Goal: Transaction & Acquisition: Purchase product/service

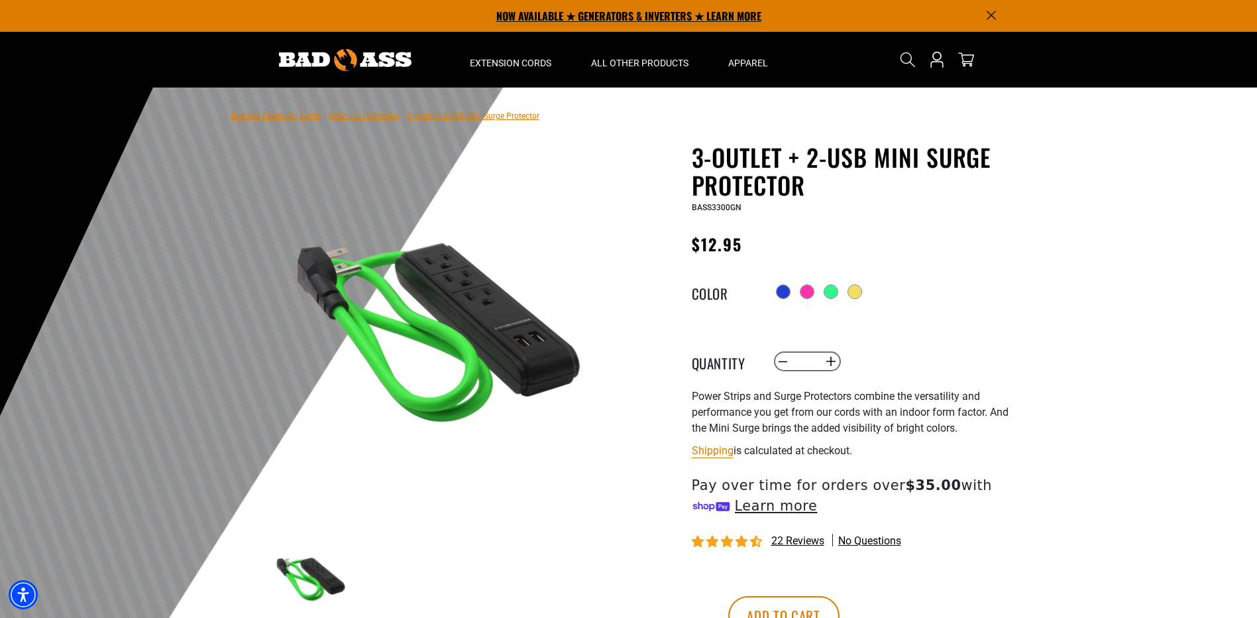
click at [619, 15] on p "NOW AVAILABLE ★ GENERATORS & INVERTERS ★ LEARN MORE" at bounding box center [629, 16] width 736 height 32
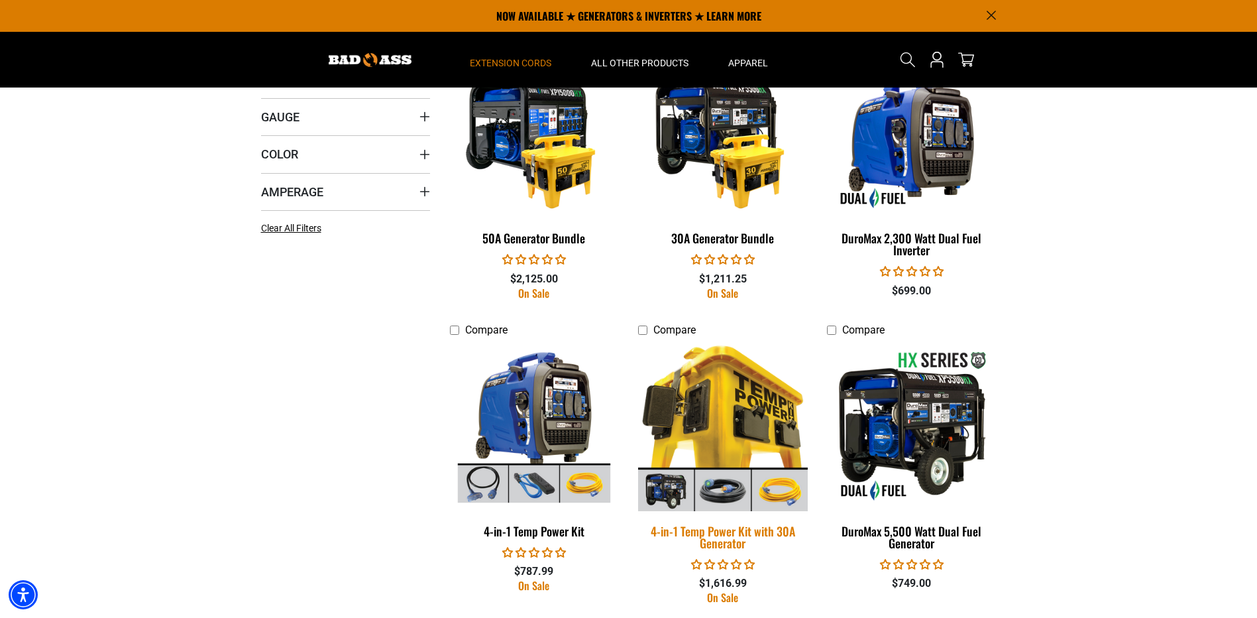
scroll to position [729, 0]
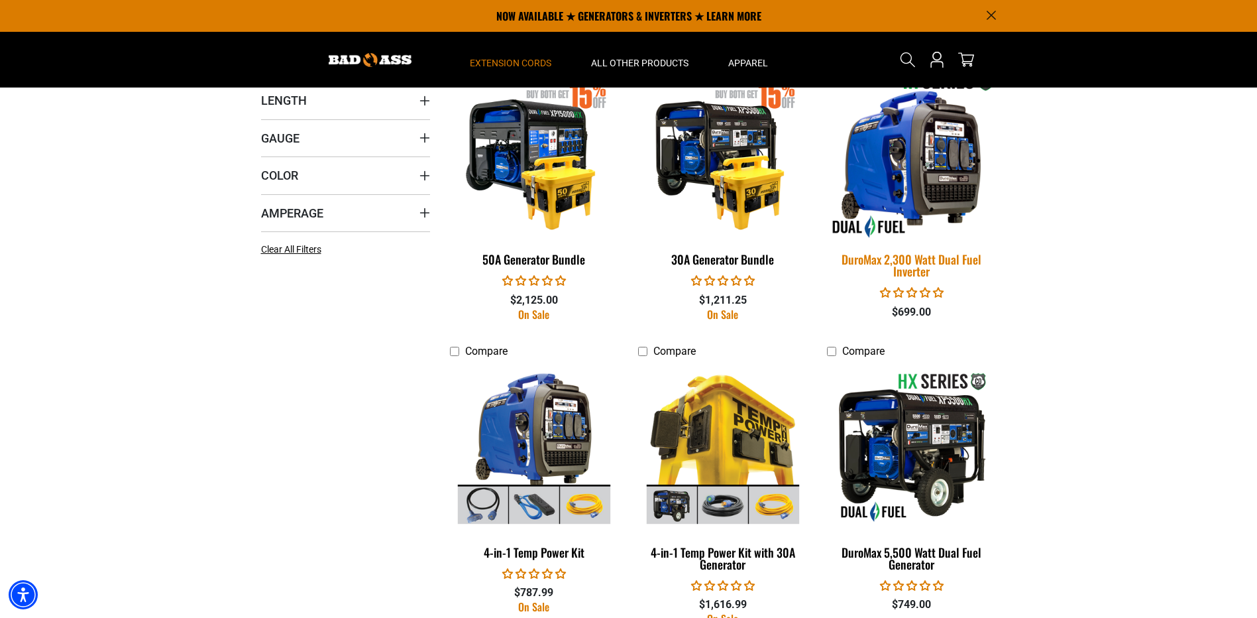
click at [934, 172] on img at bounding box center [912, 155] width 186 height 170
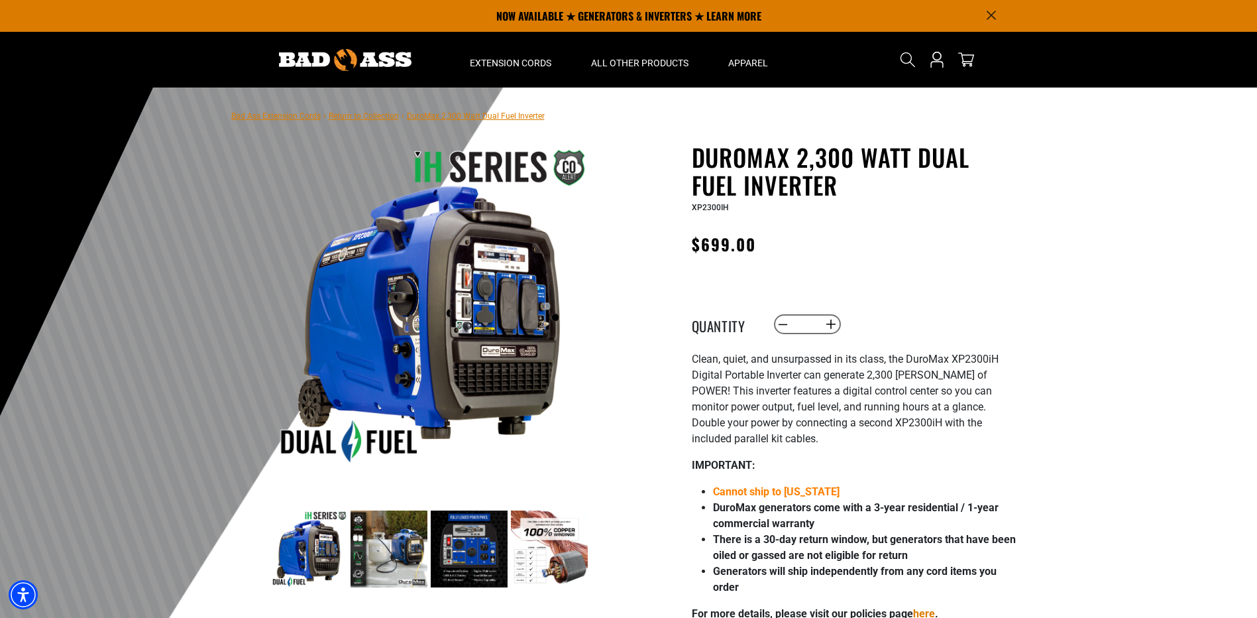
click at [395, 539] on img at bounding box center [389, 548] width 77 height 77
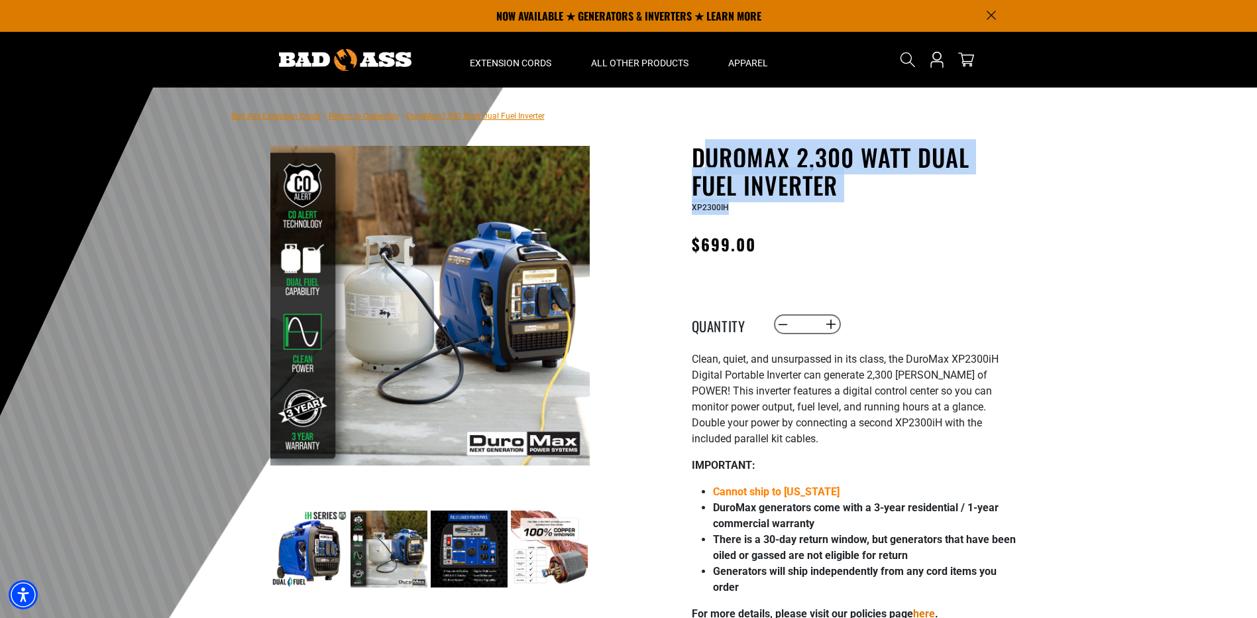
drag, startPoint x: 701, startPoint y: 151, endPoint x: 834, endPoint y: 203, distance: 142.3
click at [833, 203] on div "DuroMax 2,300 Watt Dual Fuel Inverter DuroMax 2,300 Watt Dual Fuel Inverter XP2…" at bounding box center [854, 179] width 325 height 72
drag, startPoint x: 834, startPoint y: 203, endPoint x: 829, endPoint y: 215, distance: 12.8
click at [834, 215] on div "XP2300IH" at bounding box center [854, 207] width 325 height 16
drag, startPoint x: 740, startPoint y: 205, endPoint x: 750, endPoint y: 217, distance: 15.5
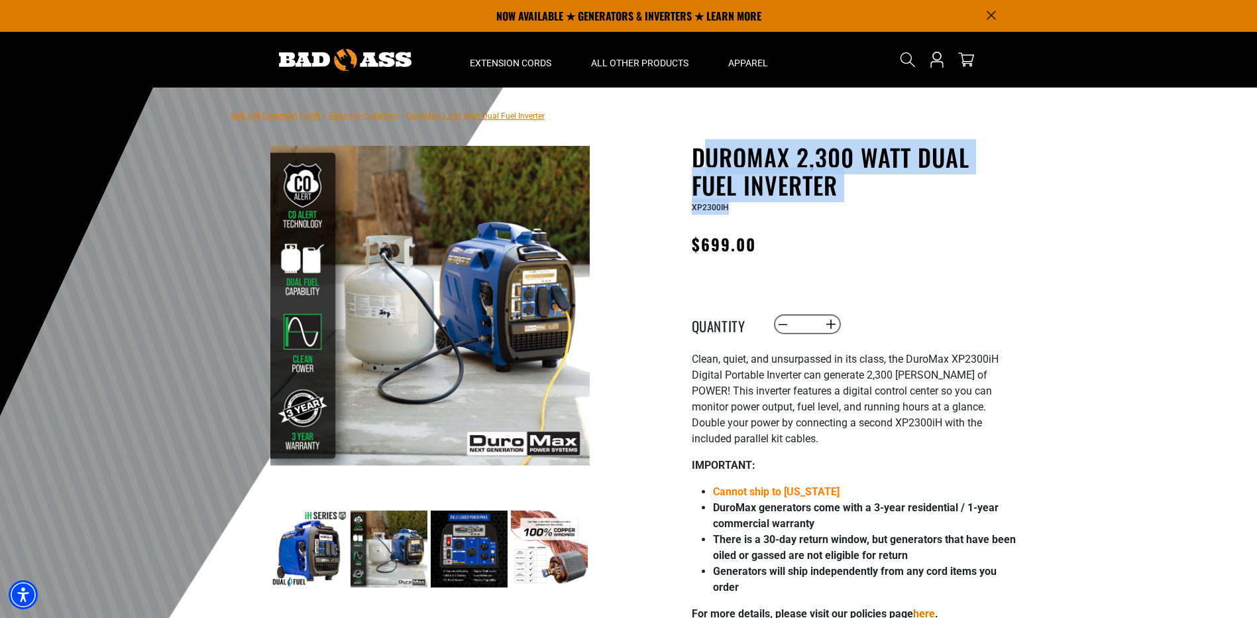
click at [740, 206] on div "XP2300IH" at bounding box center [854, 207] width 325 height 16
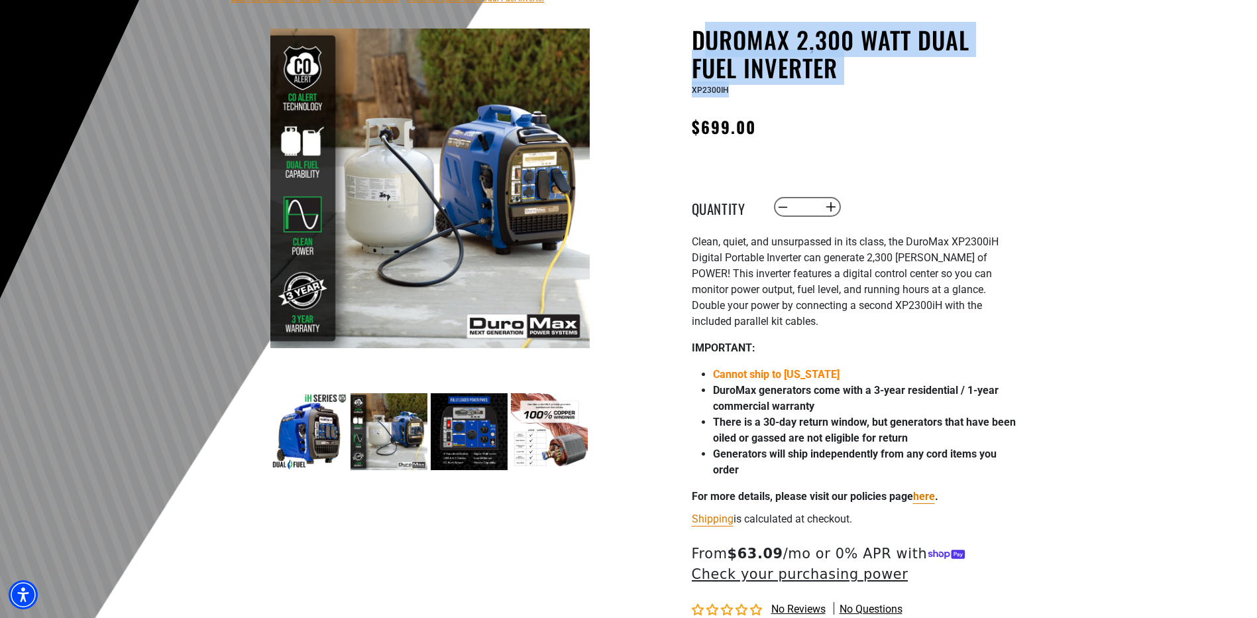
scroll to position [133, 0]
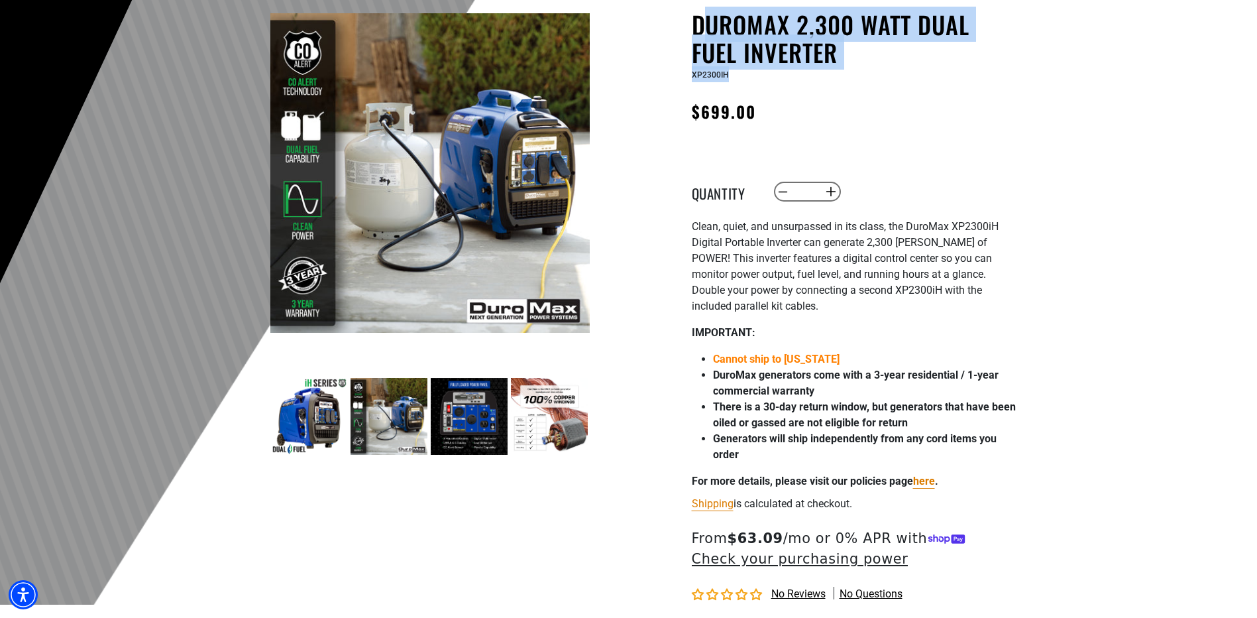
click at [756, 140] on div "DuroMax 2,300 Watt Dual Fuel Inverter DuroMax 2,300 Watt Dual Fuel Inverter XP2…" at bounding box center [854, 370] width 325 height 718
drag, startPoint x: 852, startPoint y: 70, endPoint x: 690, endPoint y: 25, distance: 168.3
click at [690, 25] on div "DuroMax 2,300 Watt Dual Fuel Inverter DuroMax 2,300 Watt Dual Fuel Inverter XP2…" at bounding box center [828, 380] width 378 height 738
copy div "DuroMax 2,300 Watt Dual Fuel Inverter DuroMax 2,300 Watt Dual Fuel Inverter XP2…"
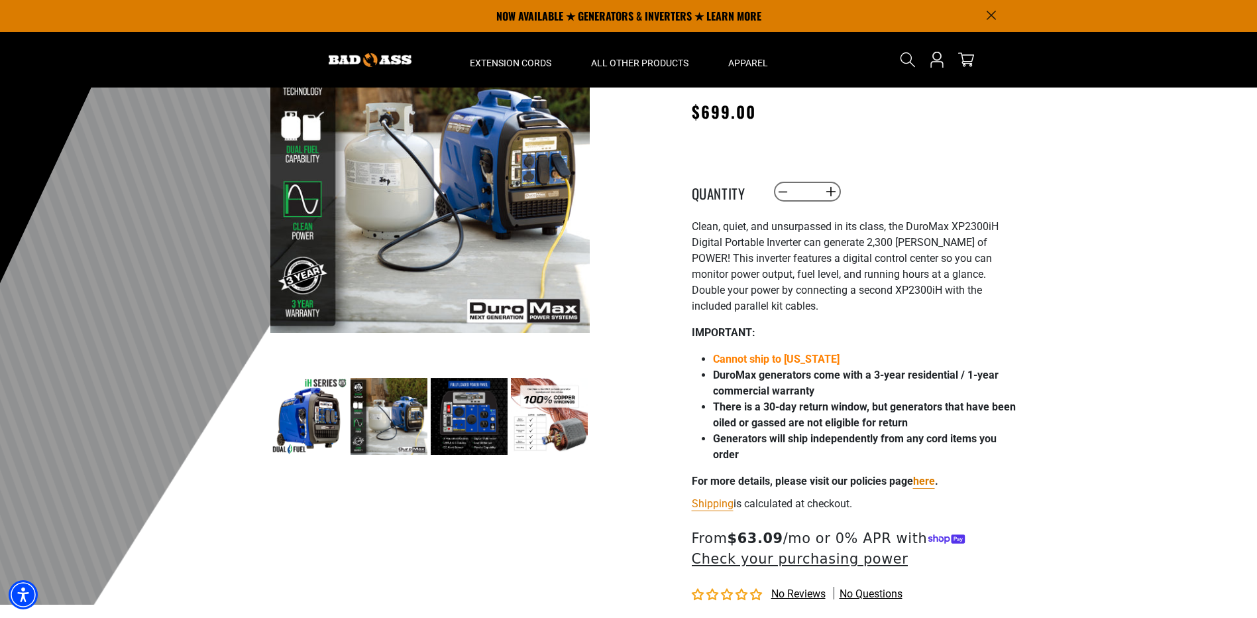
scroll to position [0, 0]
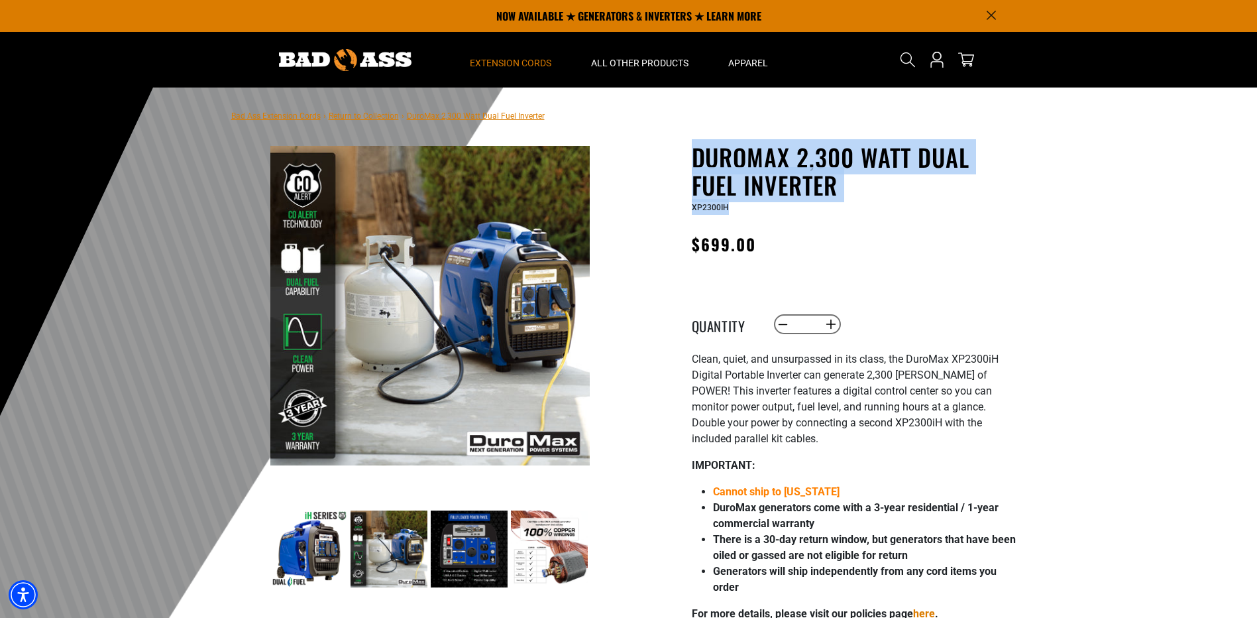
click at [517, 46] on summary "Extension Cords" at bounding box center [510, 60] width 121 height 56
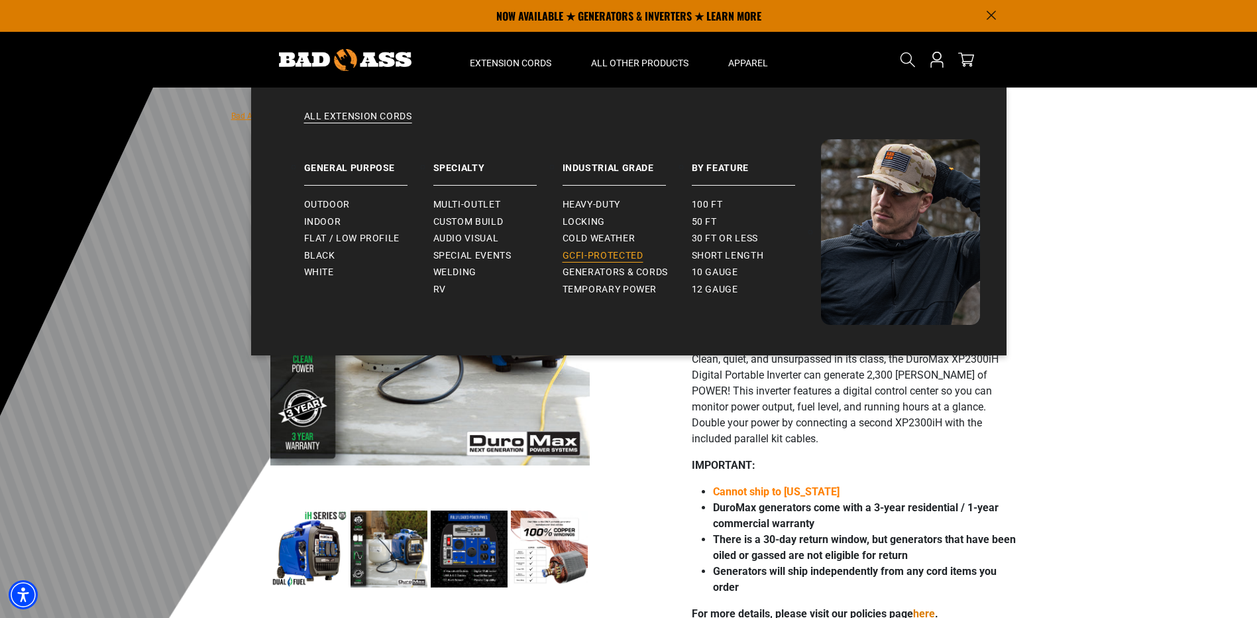
click at [579, 255] on span "GCFI-Protected" at bounding box center [603, 256] width 81 height 12
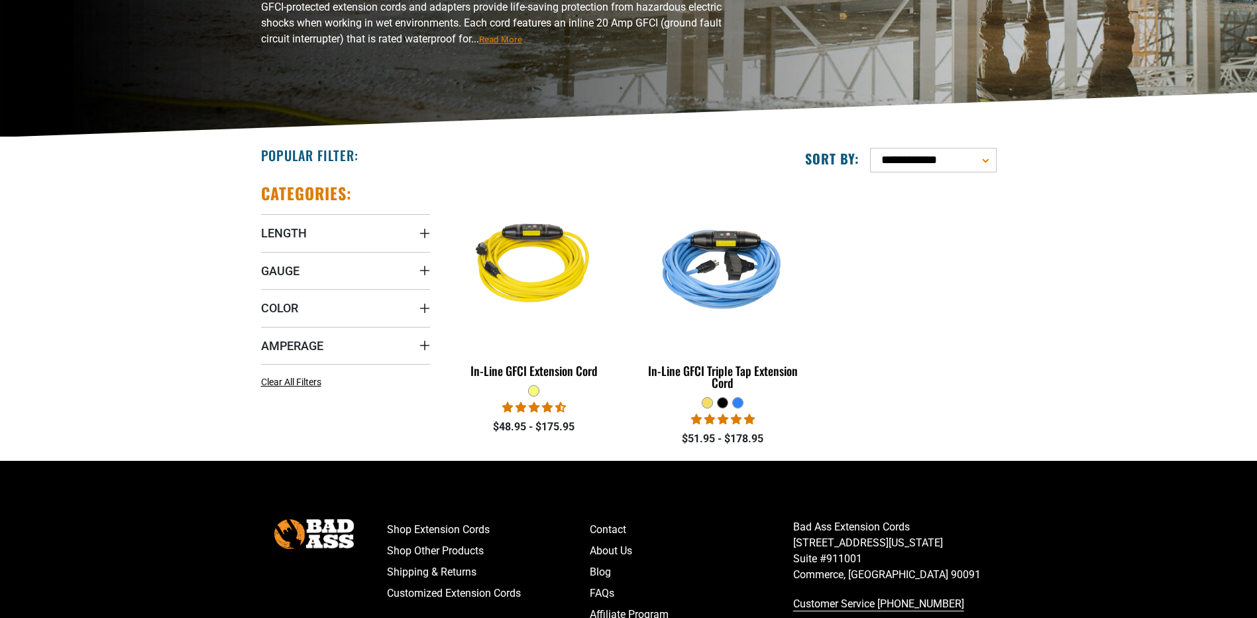
scroll to position [199, 0]
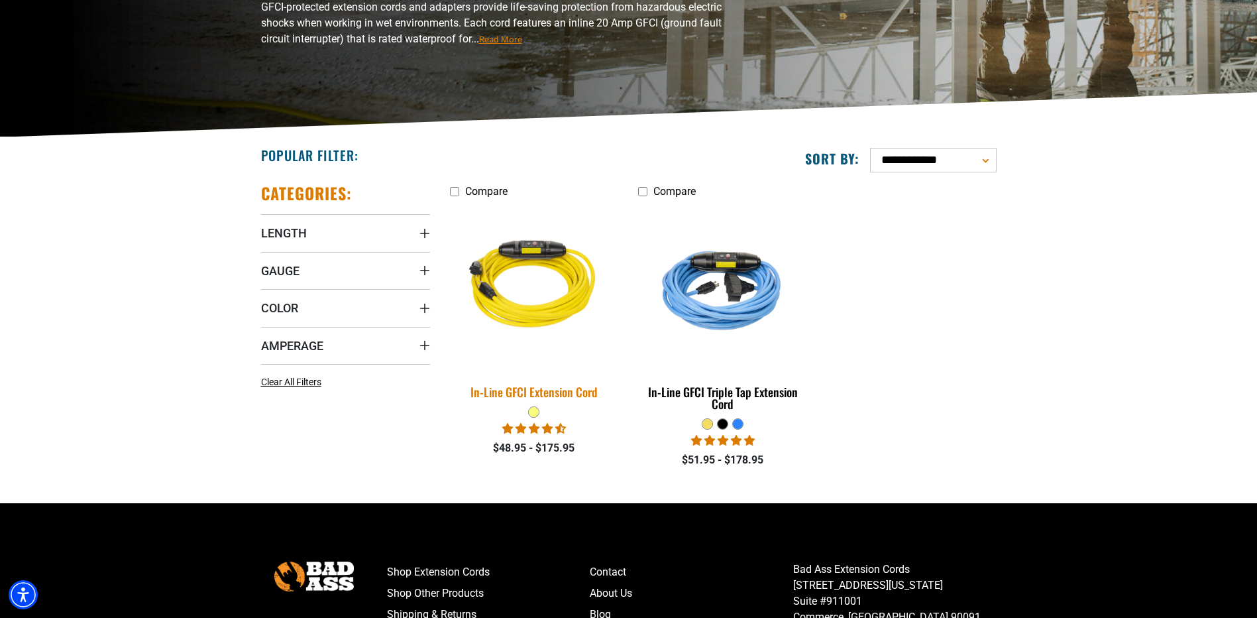
click at [544, 317] on img at bounding box center [534, 287] width 186 height 170
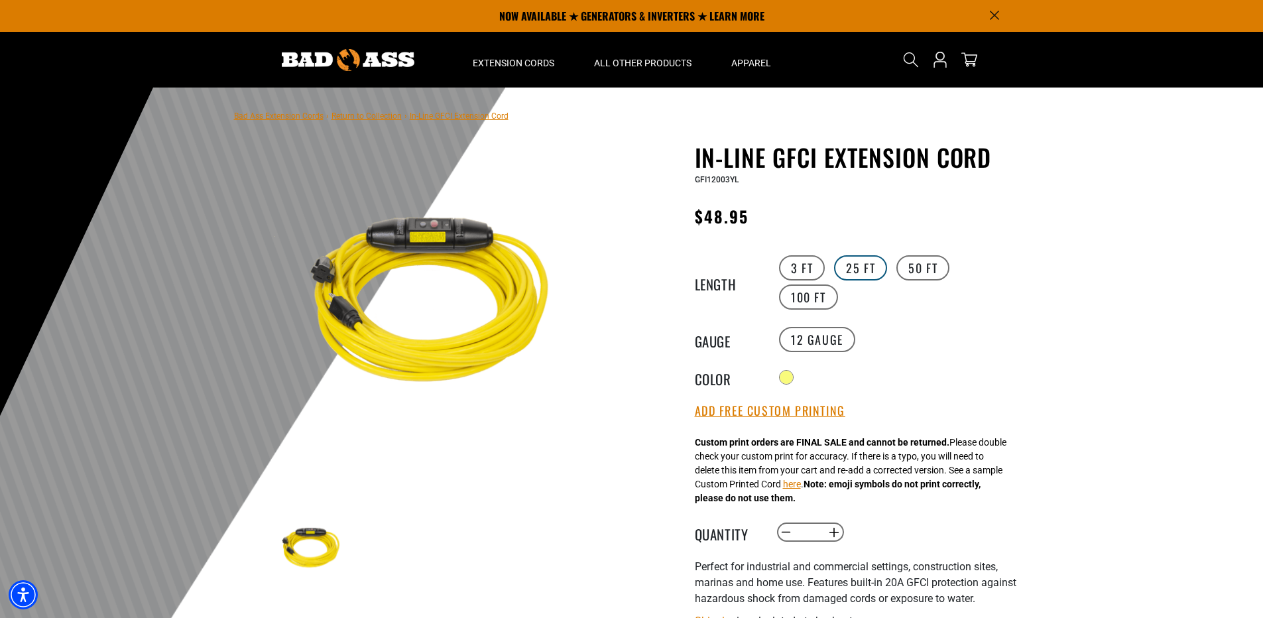
click at [862, 266] on label "25 FT" at bounding box center [860, 267] width 53 height 25
